Goal: Task Accomplishment & Management: Manage account settings

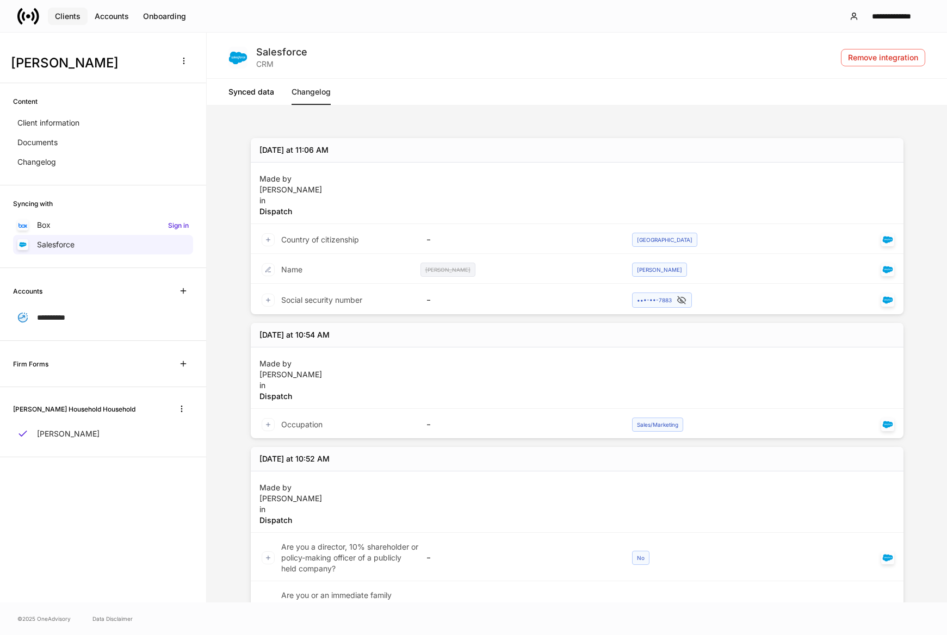
click at [68, 13] on div "Clients" at bounding box center [68, 17] width 26 height 8
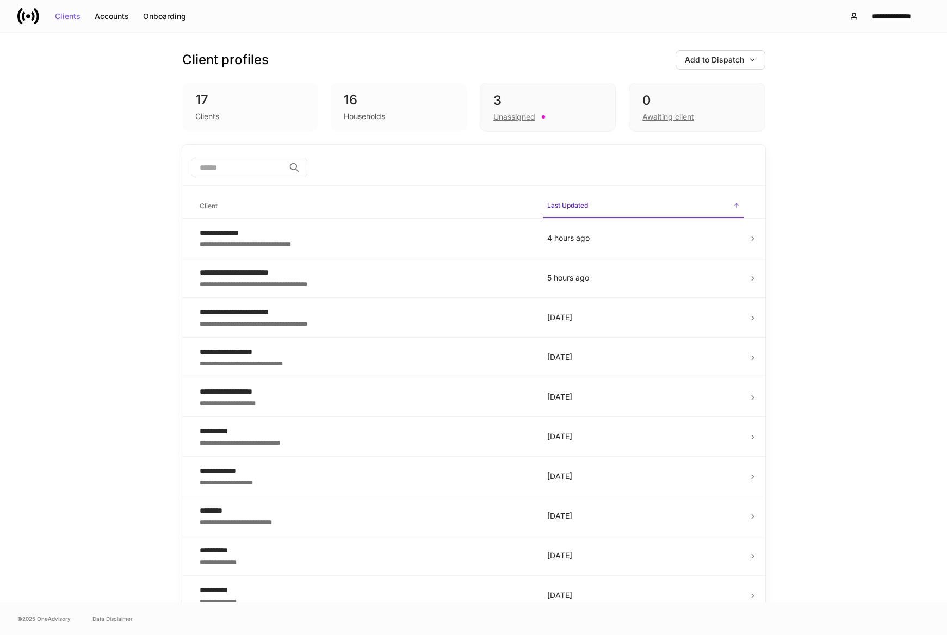
click at [28, 18] on icon at bounding box center [28, 16] width 22 height 22
click at [29, 15] on icon at bounding box center [28, 16] width 4 height 4
click at [131, 19] on button "Accounts" at bounding box center [112, 16] width 48 height 17
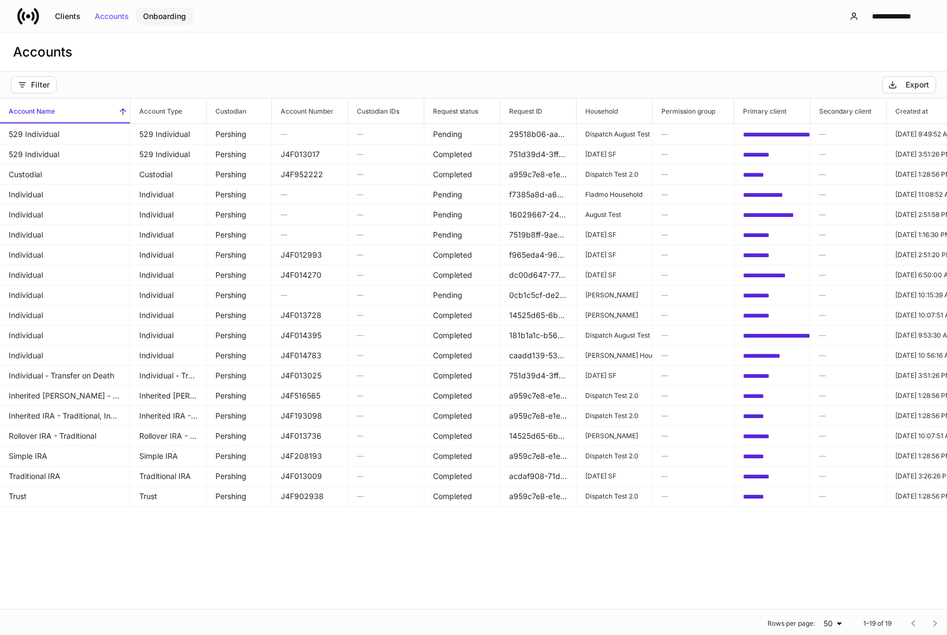
click at [154, 23] on button "Onboarding" at bounding box center [164, 16] width 57 height 17
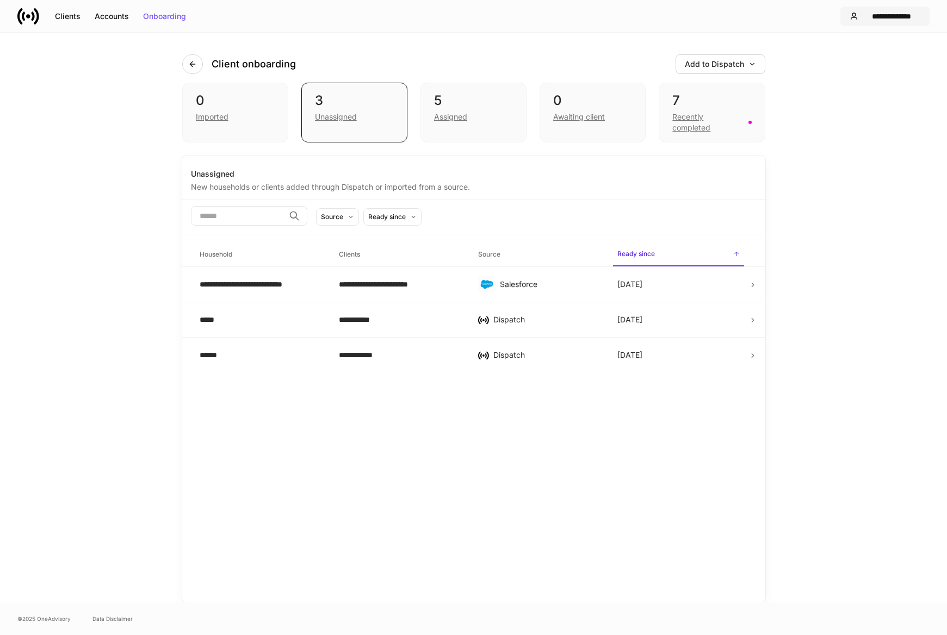
click at [879, 18] on div "**********" at bounding box center [892, 17] width 58 height 8
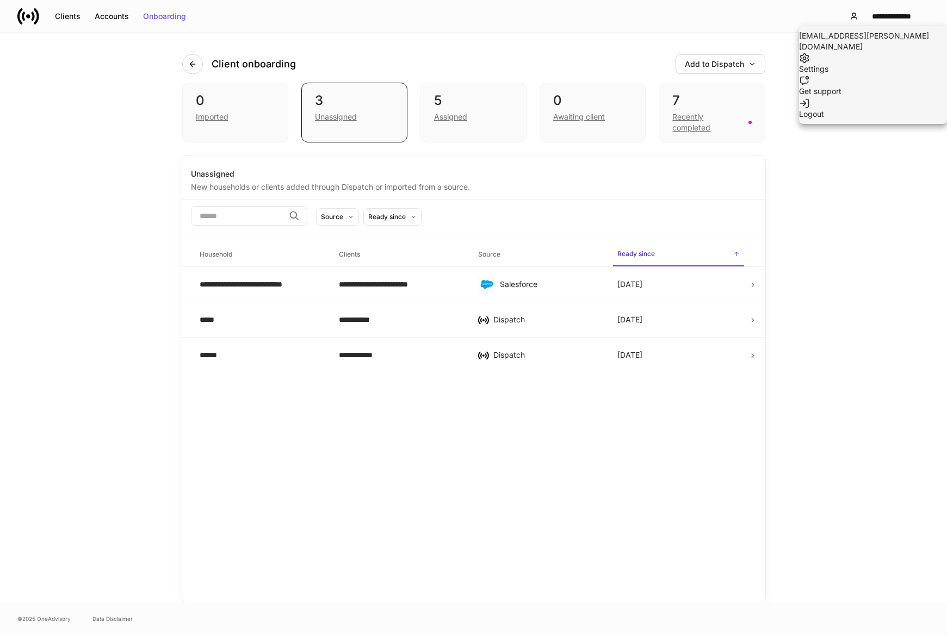
click at [863, 64] on li "Settings" at bounding box center [873, 63] width 148 height 22
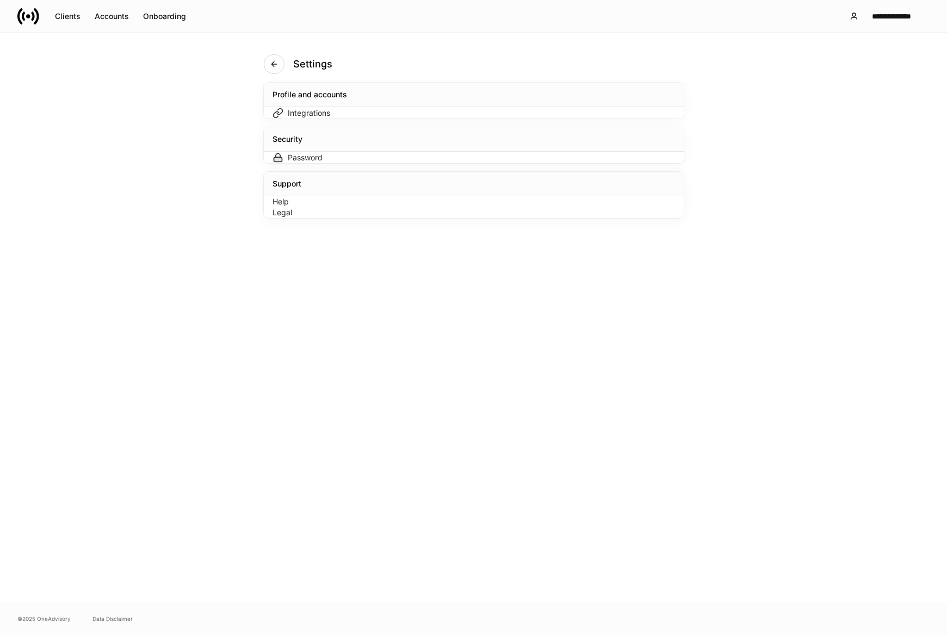
click at [383, 119] on div "Integrations" at bounding box center [473, 112] width 402 height 11
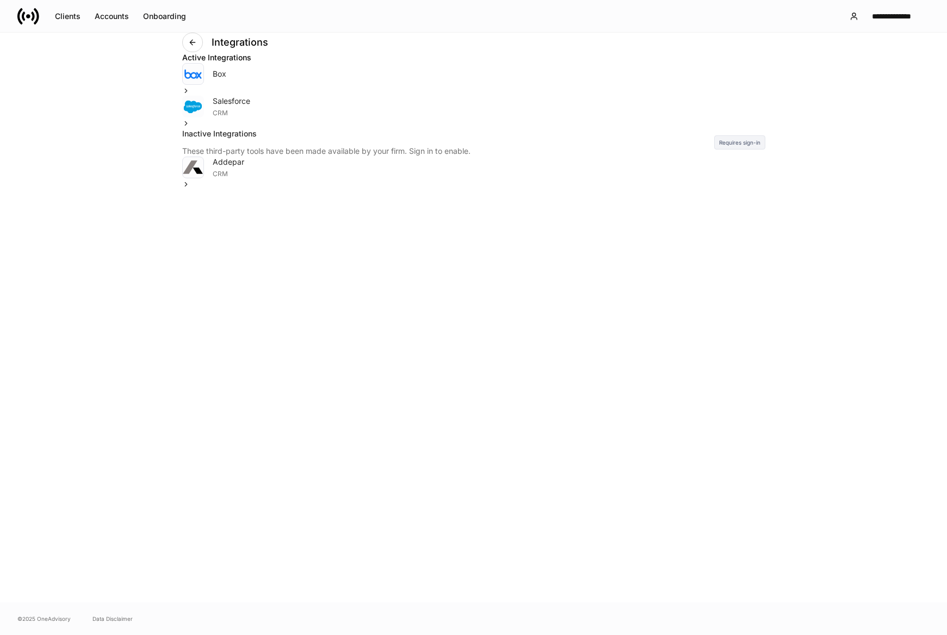
click at [423, 189] on div "Addepar CRM" at bounding box center [473, 173] width 583 height 33
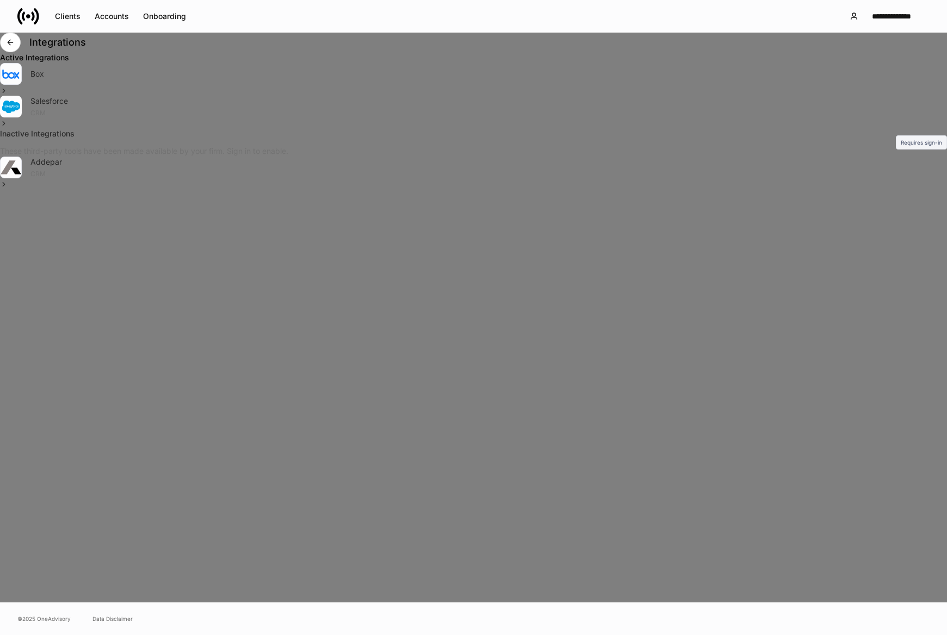
click at [264, 243] on div at bounding box center [473, 317] width 947 height 635
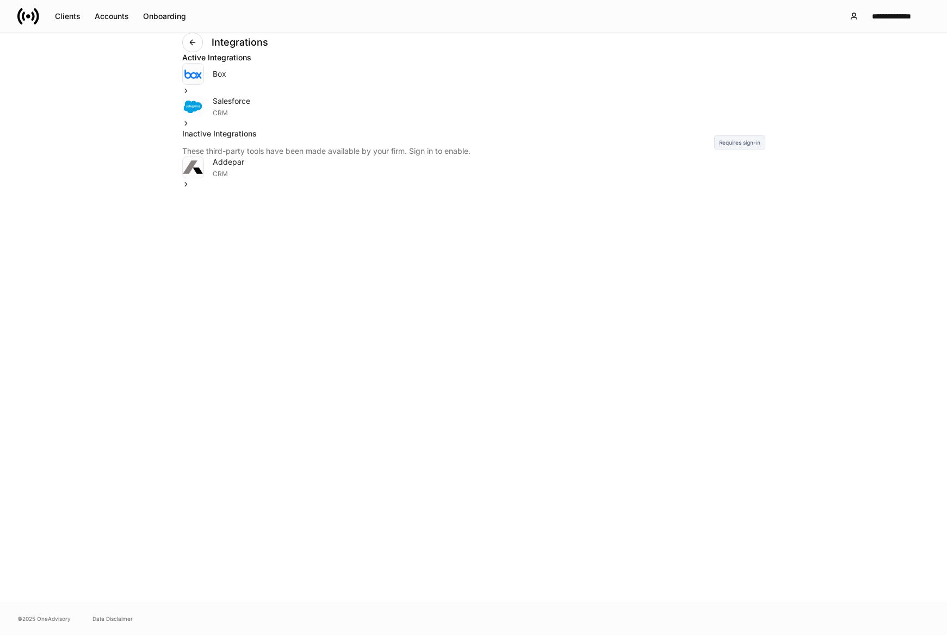
click at [753, 150] on div "Requires sign-in" at bounding box center [739, 142] width 51 height 14
click at [736, 150] on div "Requires sign-in" at bounding box center [739, 142] width 51 height 14
click at [194, 250] on div "Integrations Active Integrations Box Salesforce CRM Inactive Integrations These…" at bounding box center [473, 318] width 653 height 570
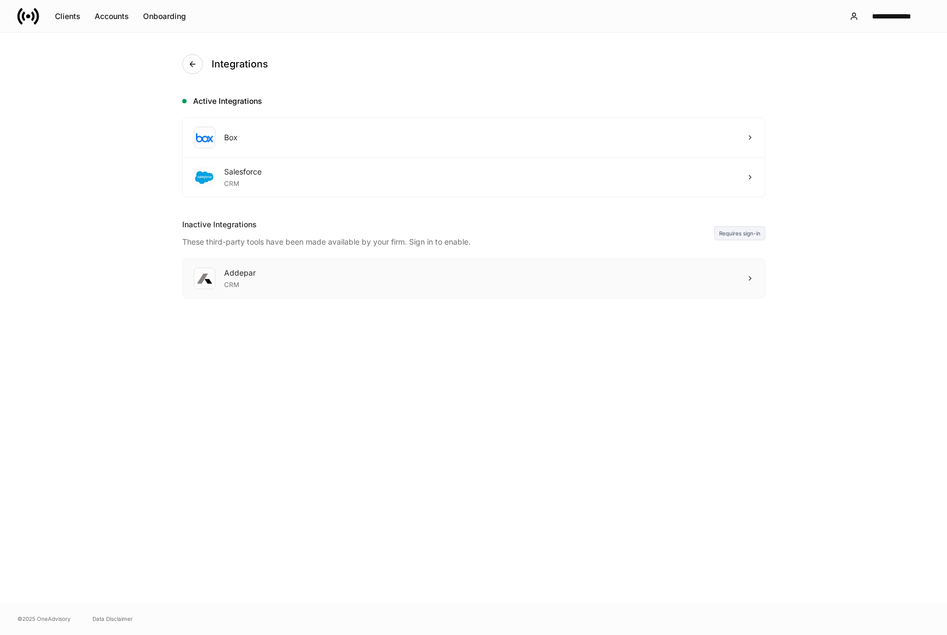
click at [568, 273] on div "Addepar CRM" at bounding box center [474, 278] width 582 height 39
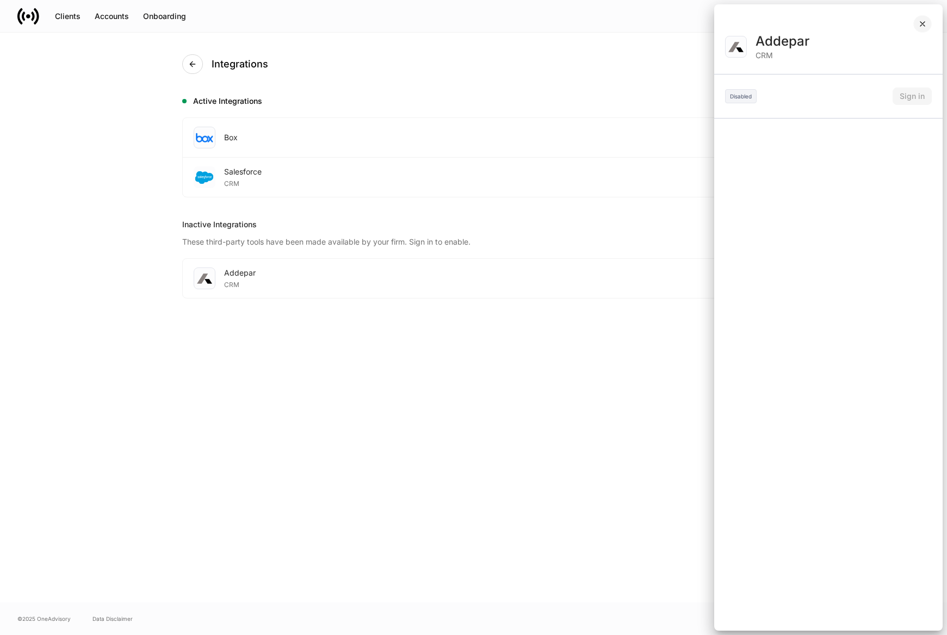
click at [924, 24] on icon "button" at bounding box center [922, 24] width 9 height 9
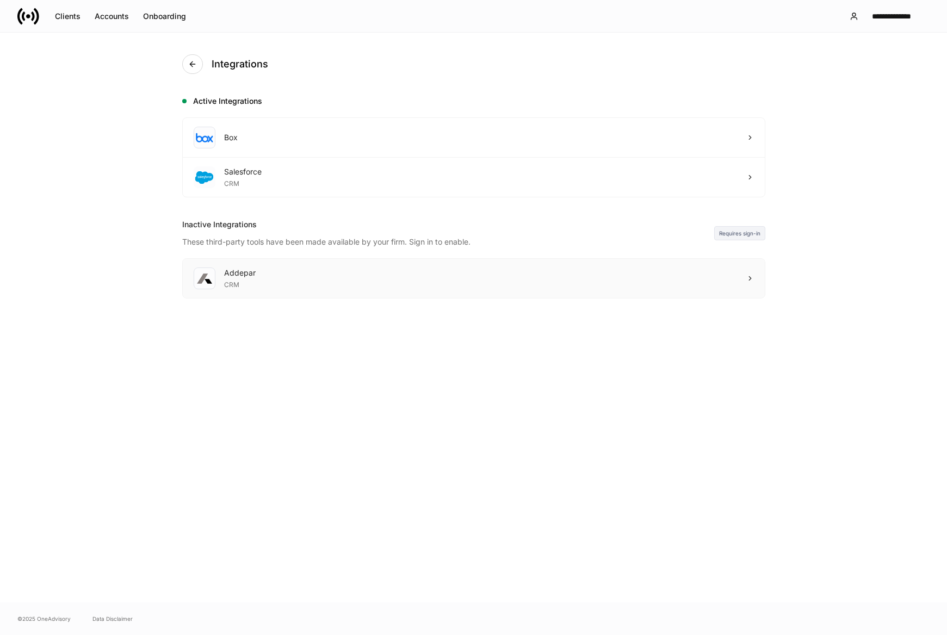
click at [752, 280] on icon at bounding box center [750, 279] width 8 height 8
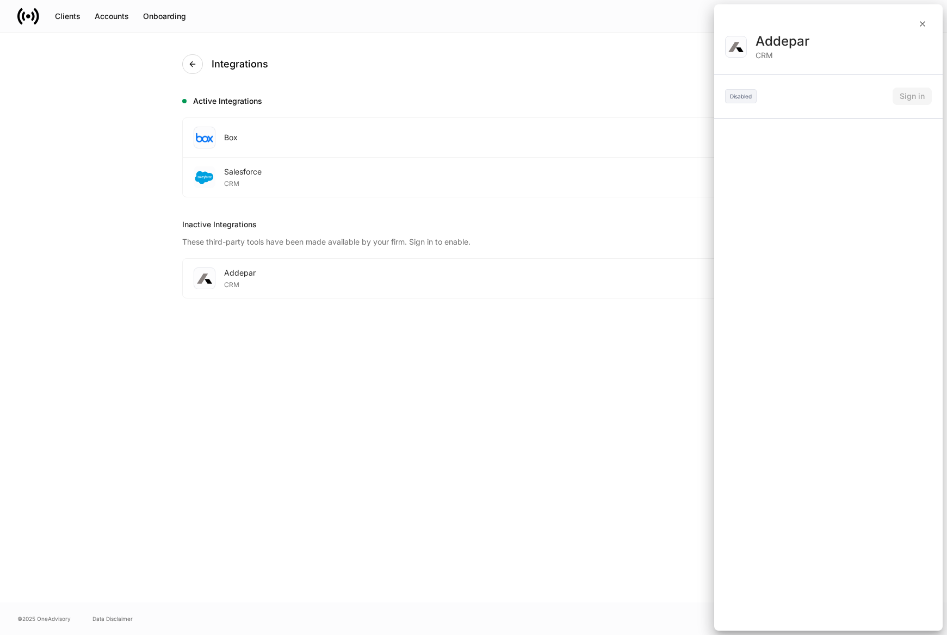
click at [921, 104] on div "Disabled Sign in" at bounding box center [828, 96] width 207 height 17
click at [898, 99] on div "Disabled Sign in" at bounding box center [828, 96] width 207 height 17
click at [755, 60] on div "CRM" at bounding box center [843, 55] width 176 height 11
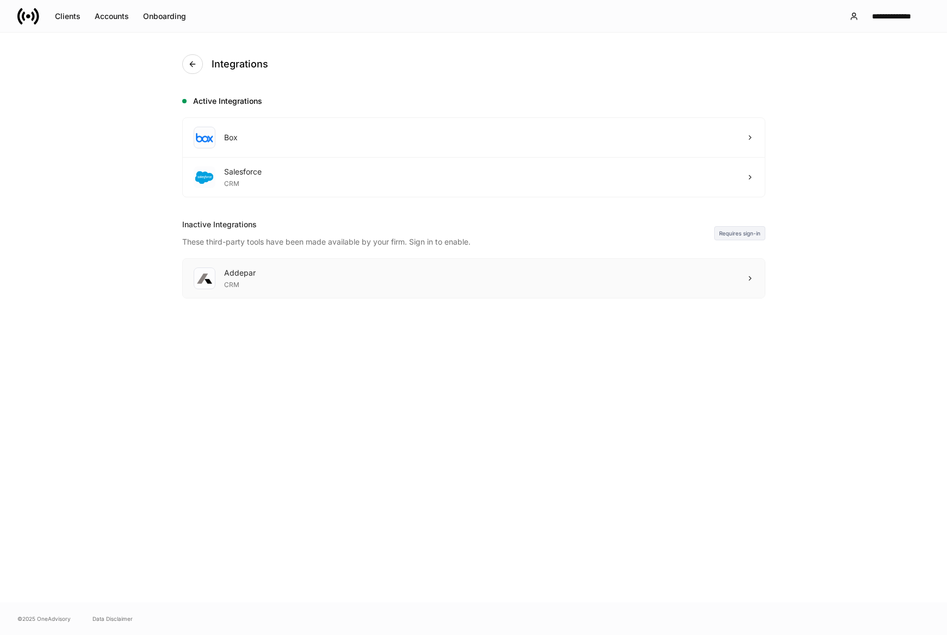
click at [283, 275] on div "Addepar CRM" at bounding box center [474, 278] width 582 height 39
